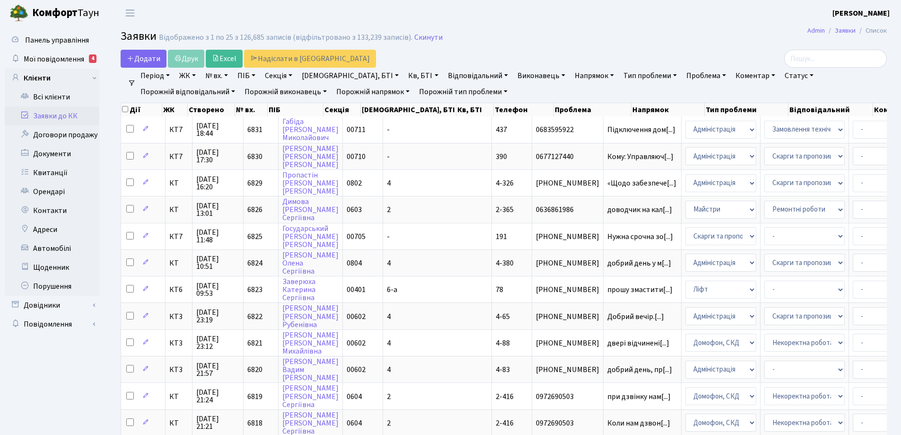
select select "25"
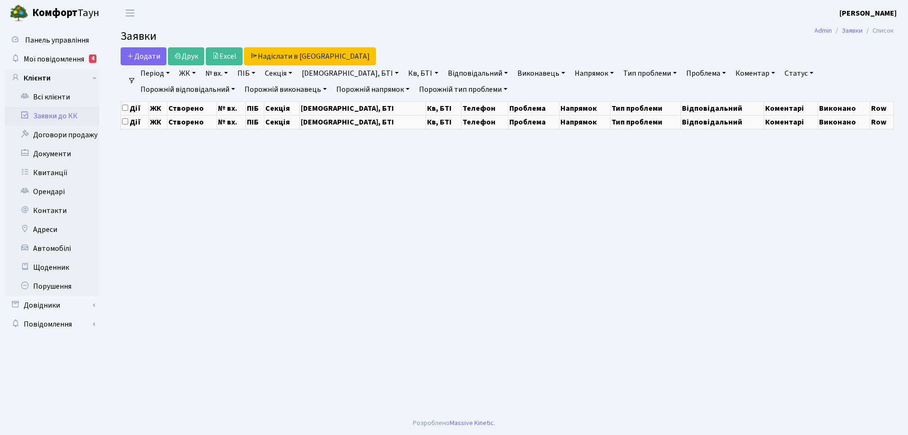
select select "25"
